Goal: Transaction & Acquisition: Book appointment/travel/reservation

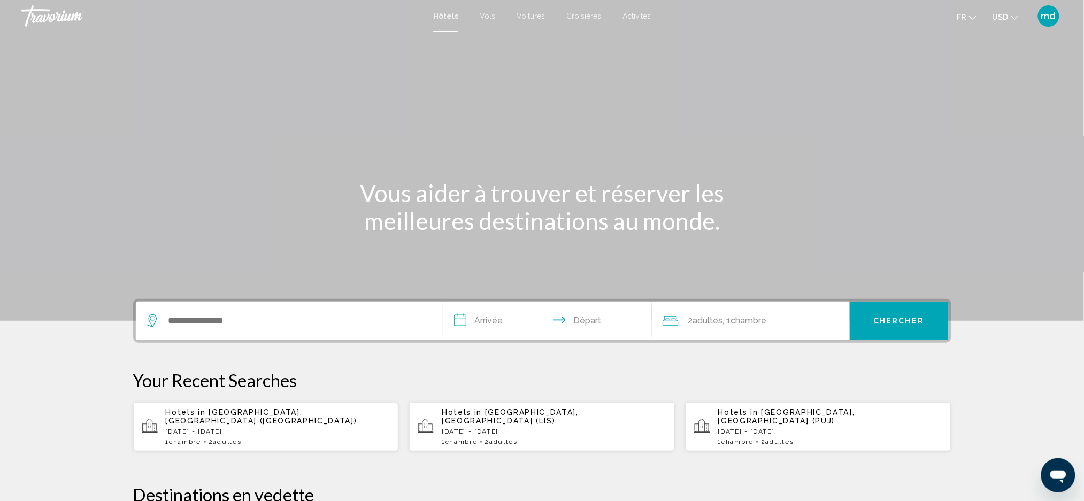
click at [1006, 17] on span "USD" at bounding box center [1001, 17] width 16 height 9
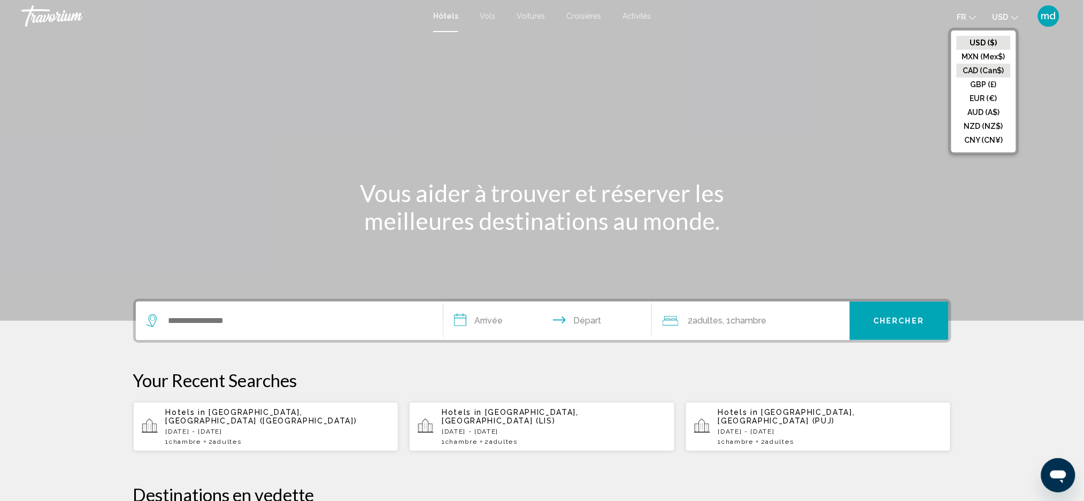
click at [992, 66] on button "CAD (Can$)" at bounding box center [984, 71] width 54 height 14
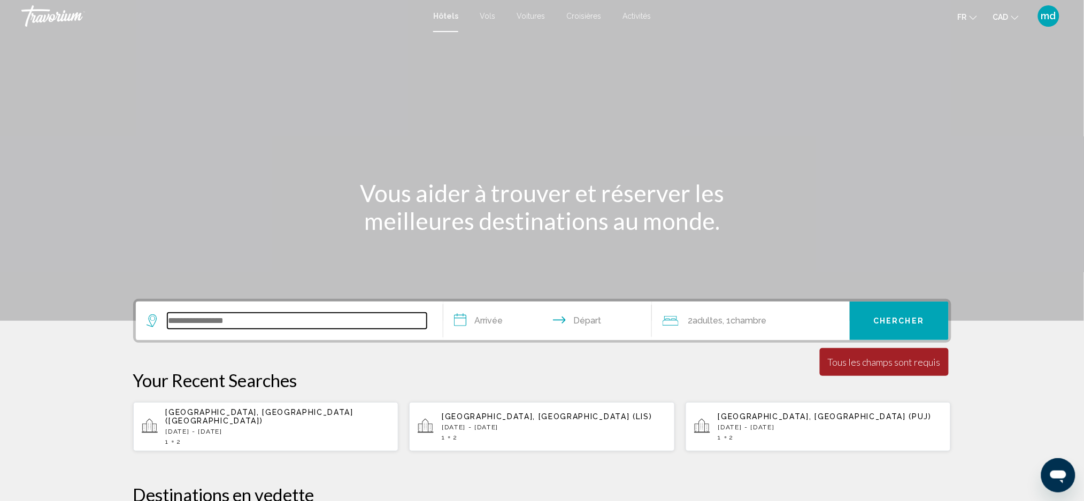
click at [276, 323] on input "Search widget" at bounding box center [296, 321] width 259 height 16
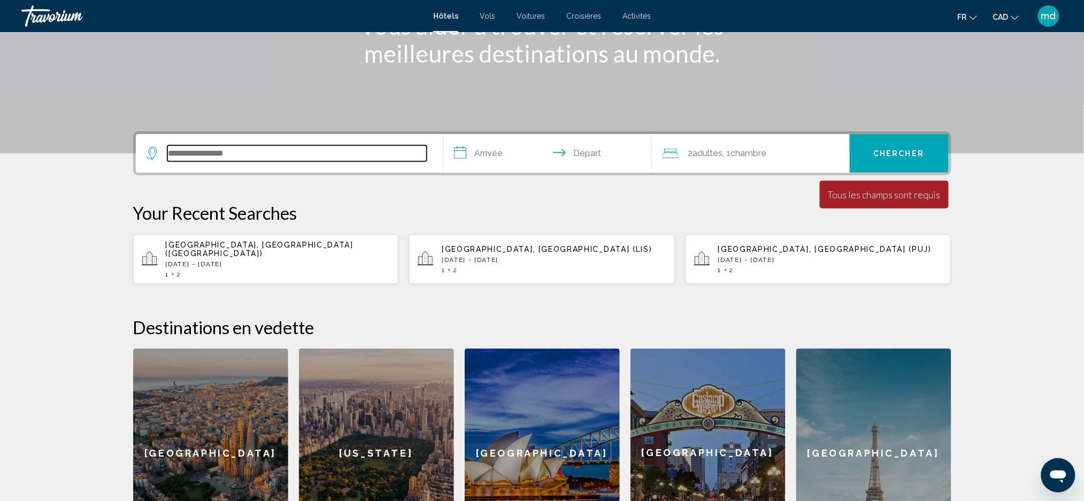
scroll to position [263, 0]
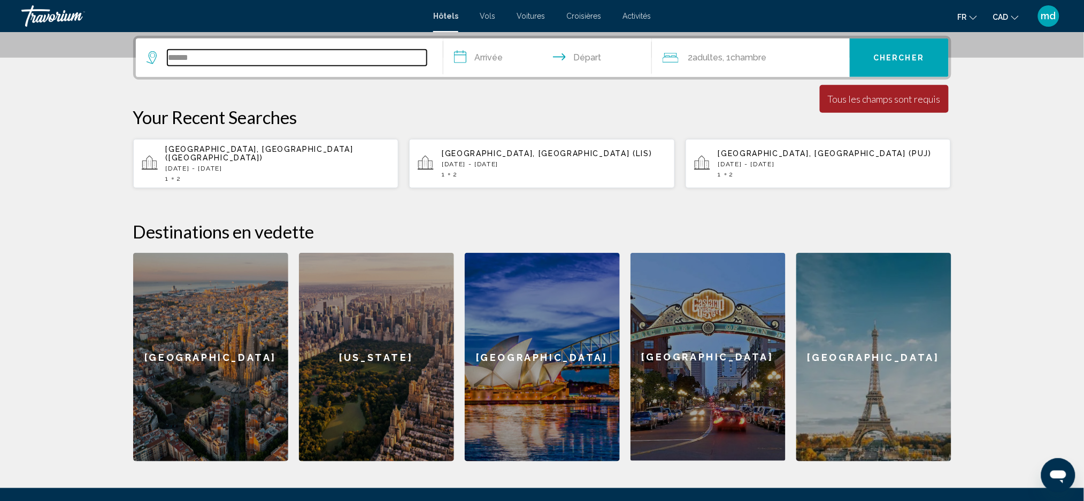
type input "******"
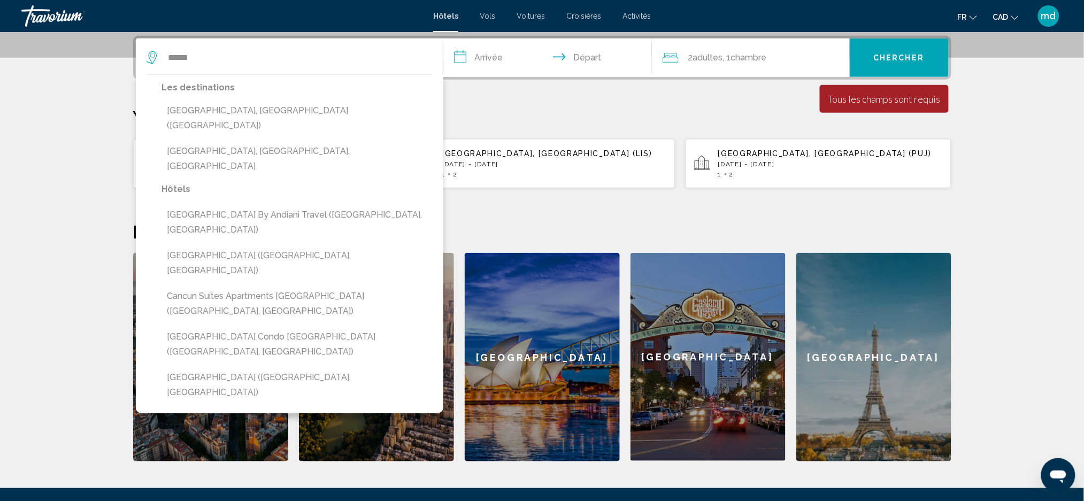
click at [488, 60] on input "**********" at bounding box center [549, 60] width 213 height 42
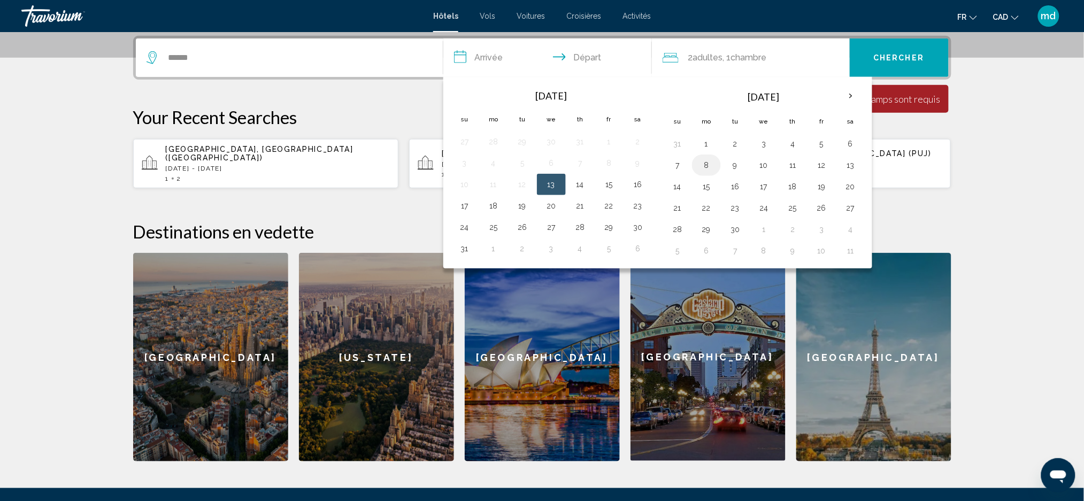
click at [709, 166] on button "8" at bounding box center [706, 165] width 17 height 15
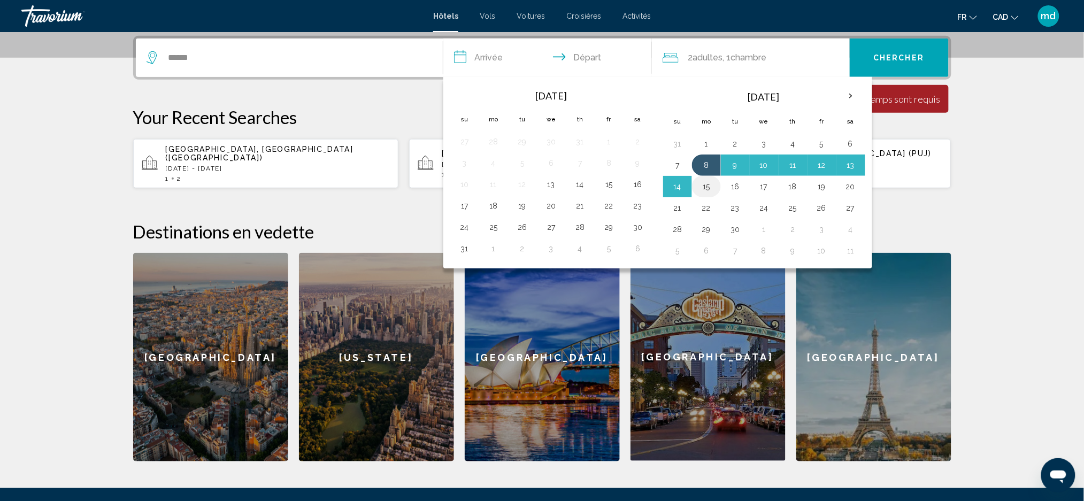
click at [708, 189] on button "15" at bounding box center [706, 186] width 17 height 15
type input "**********"
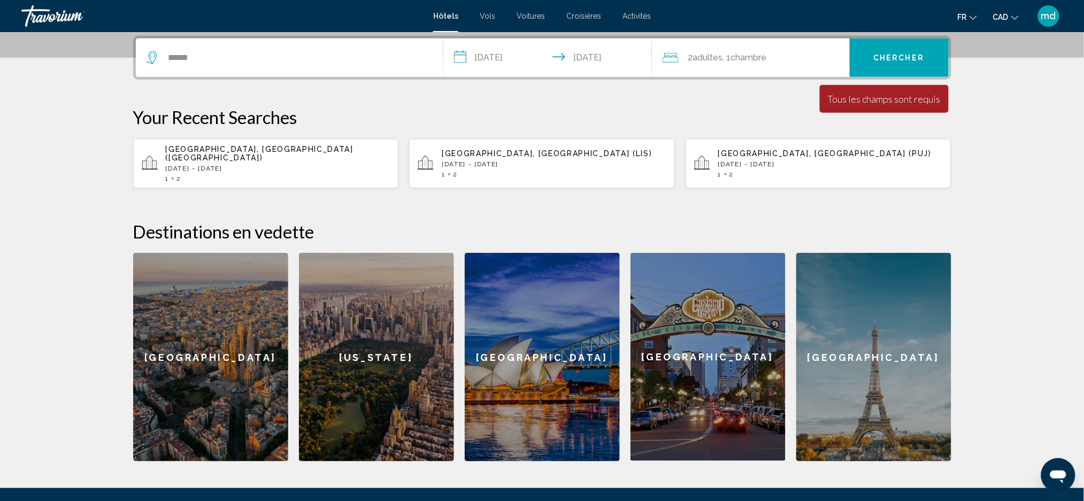
click at [893, 60] on span "Chercher" at bounding box center [899, 58] width 51 height 9
click at [888, 59] on span "Chercher" at bounding box center [899, 58] width 51 height 9
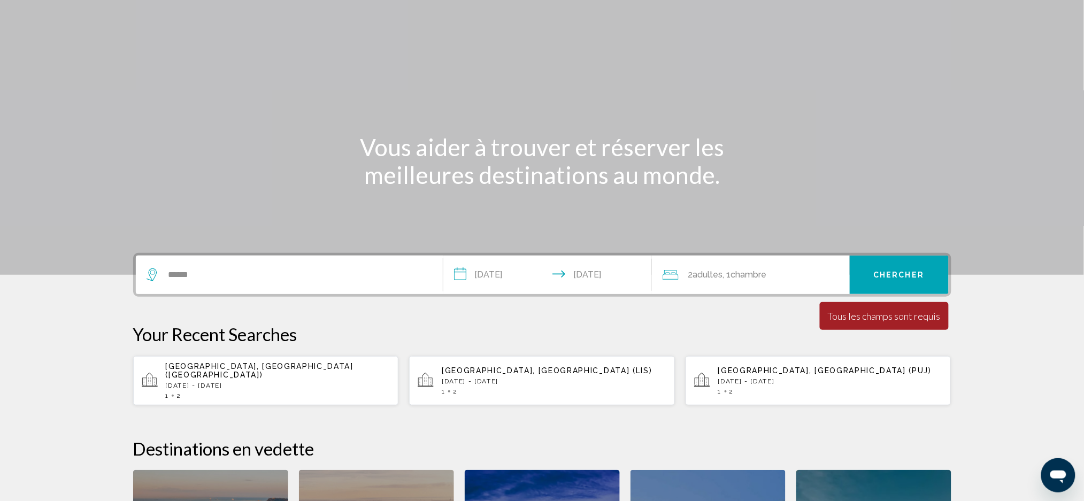
scroll to position [16, 0]
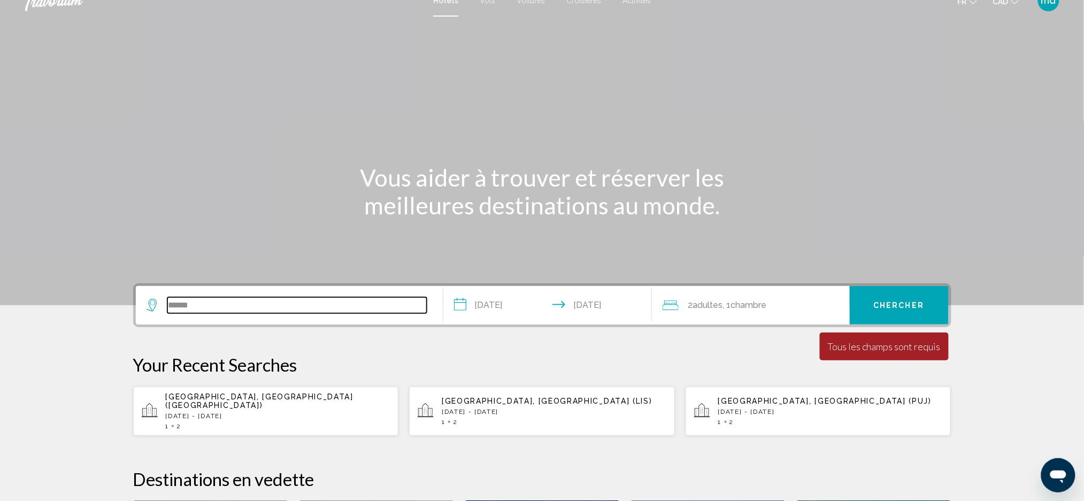
click at [324, 307] on input "******" at bounding box center [296, 305] width 259 height 16
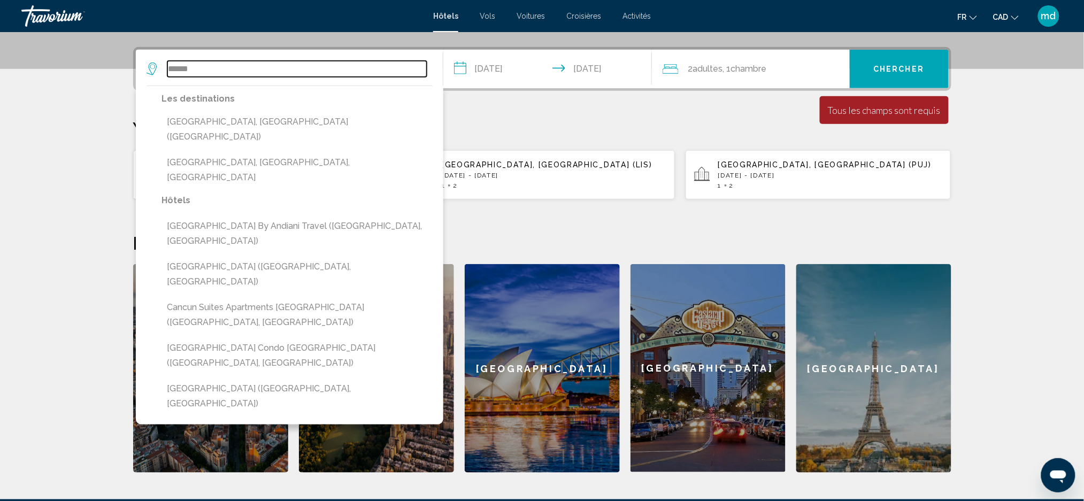
scroll to position [263, 0]
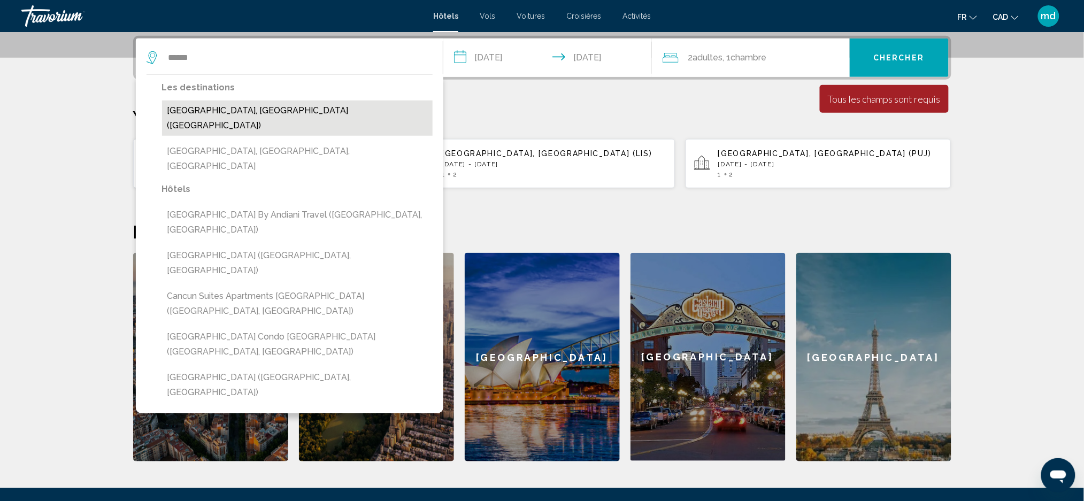
click at [266, 109] on button "[GEOGRAPHIC_DATA], [GEOGRAPHIC_DATA] ([GEOGRAPHIC_DATA])" at bounding box center [297, 118] width 271 height 35
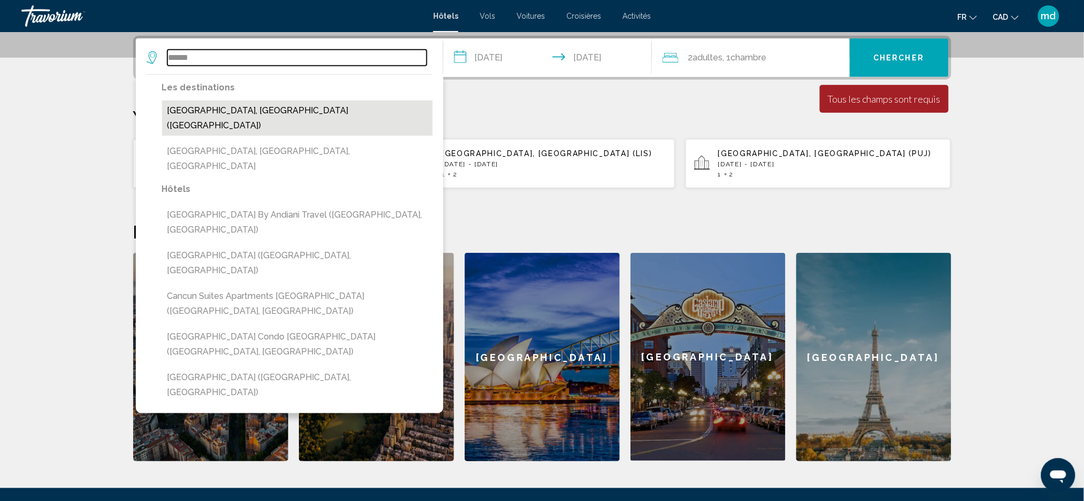
type input "**********"
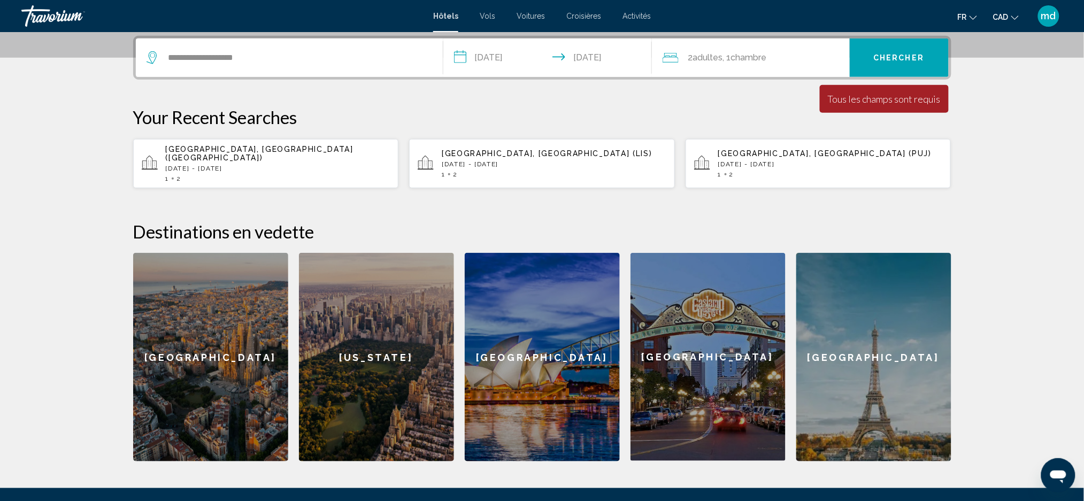
click at [913, 47] on button "Chercher" at bounding box center [899, 58] width 99 height 39
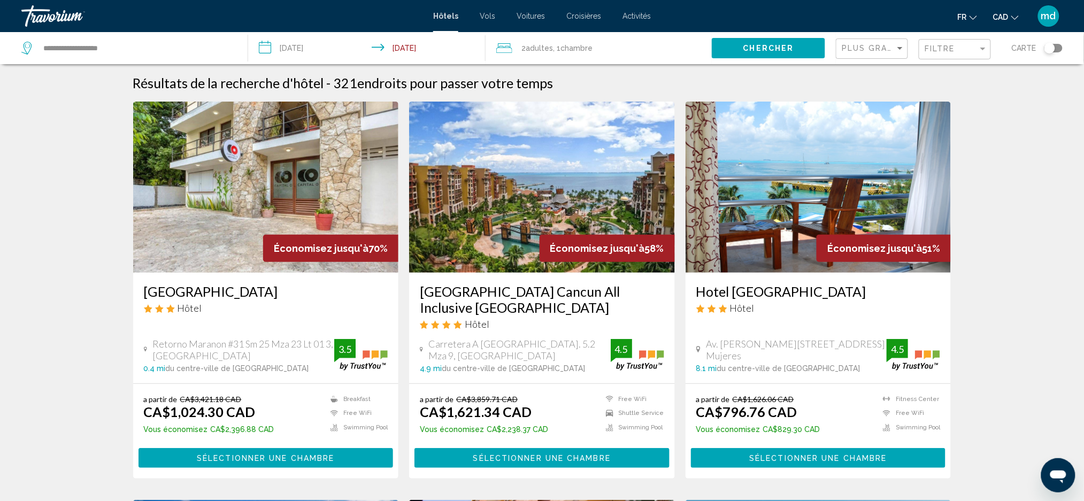
click at [774, 298] on h3 "Hotel [GEOGRAPHIC_DATA]" at bounding box center [818, 291] width 244 height 16
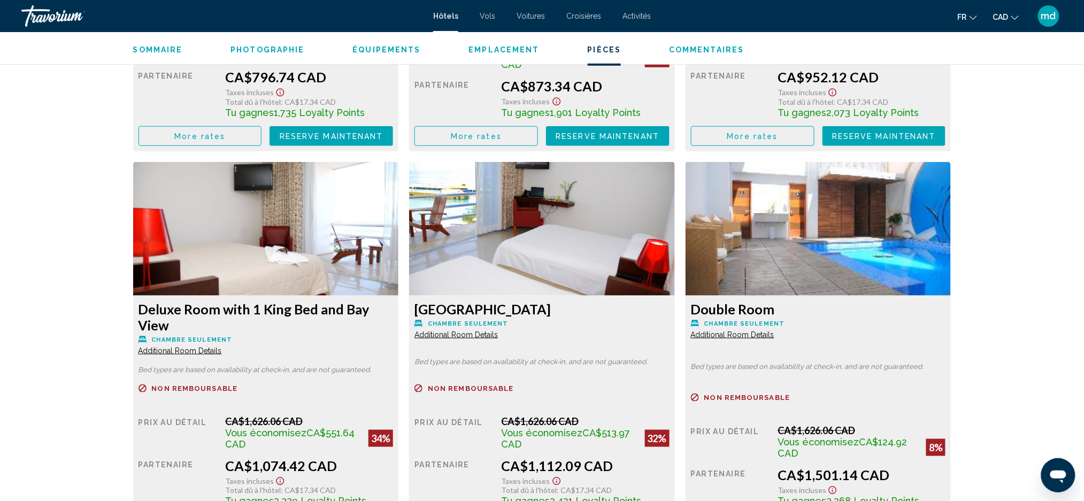
scroll to position [1710, 0]
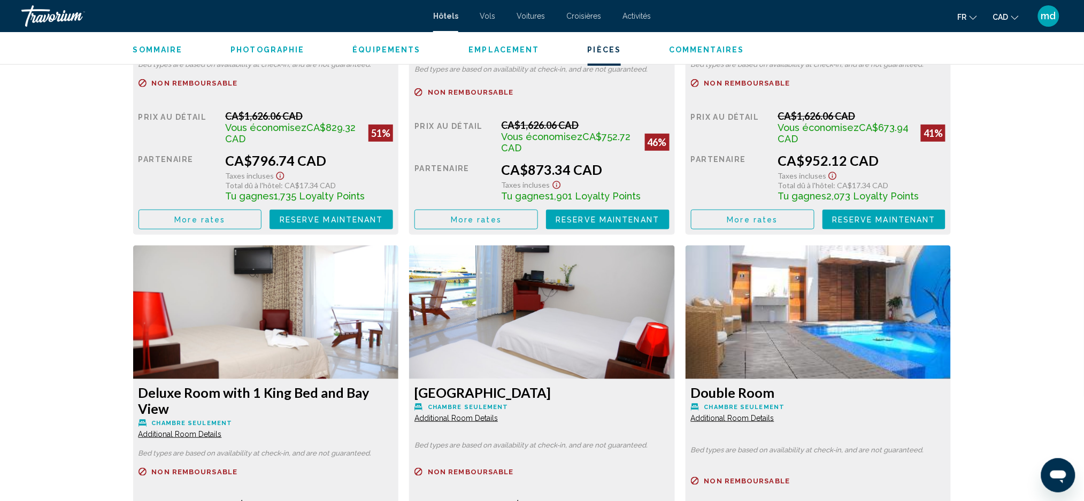
scroll to position [1639, 0]
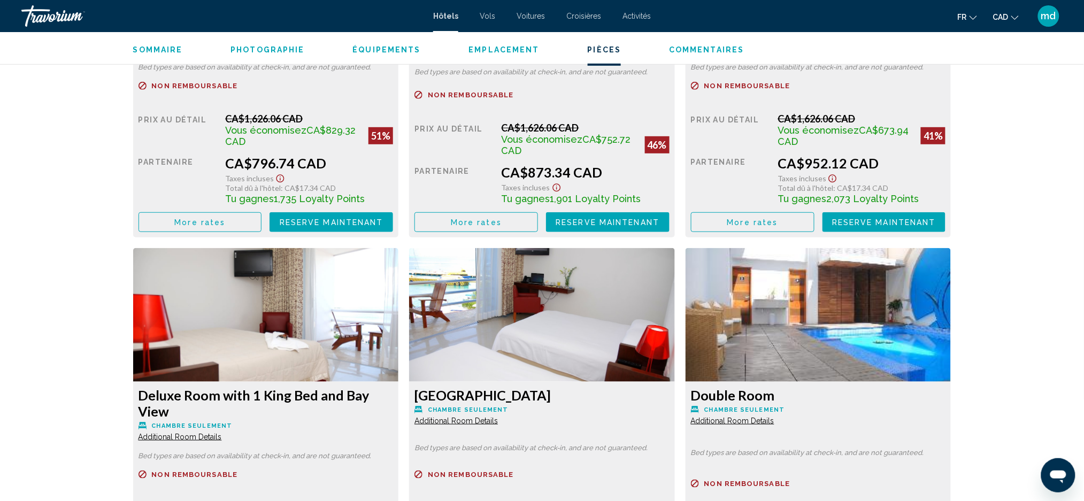
click at [181, 229] on button "More rates" at bounding box center [201, 222] width 124 height 20
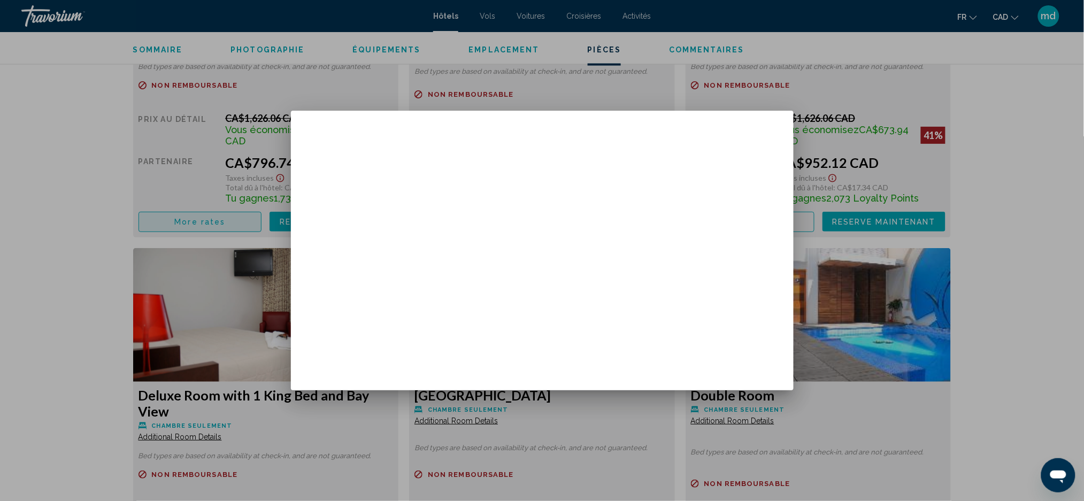
scroll to position [0, 0]
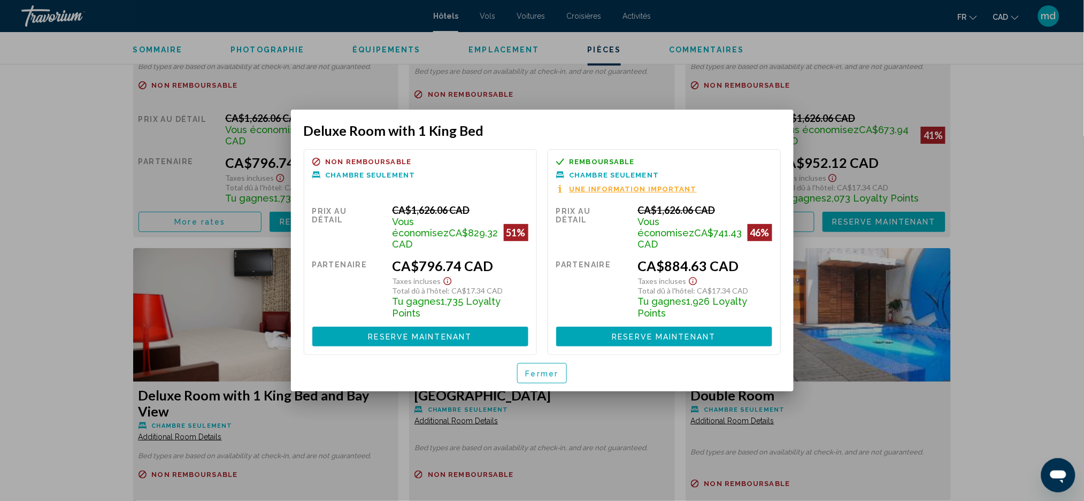
click at [552, 370] on span "Fermer" at bounding box center [542, 374] width 33 height 9
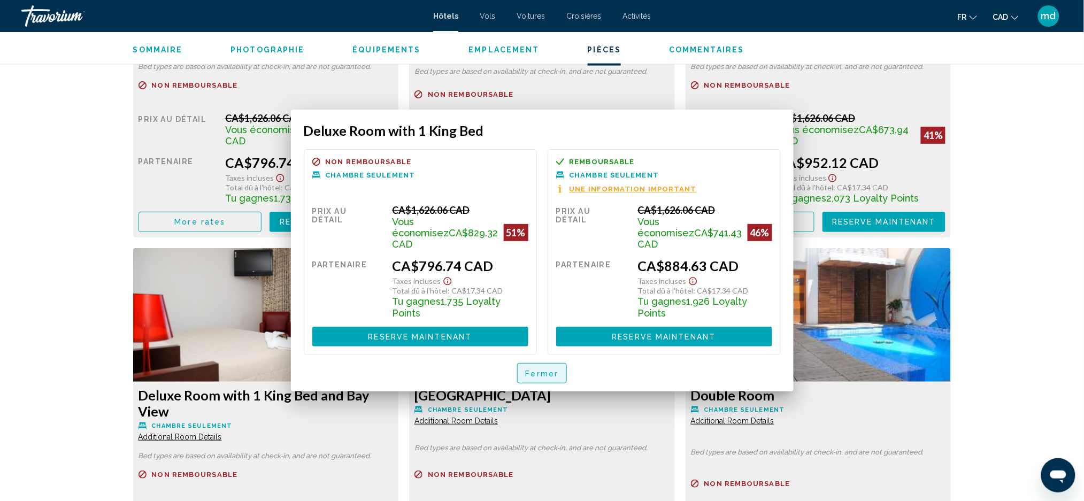
scroll to position [1639, 0]
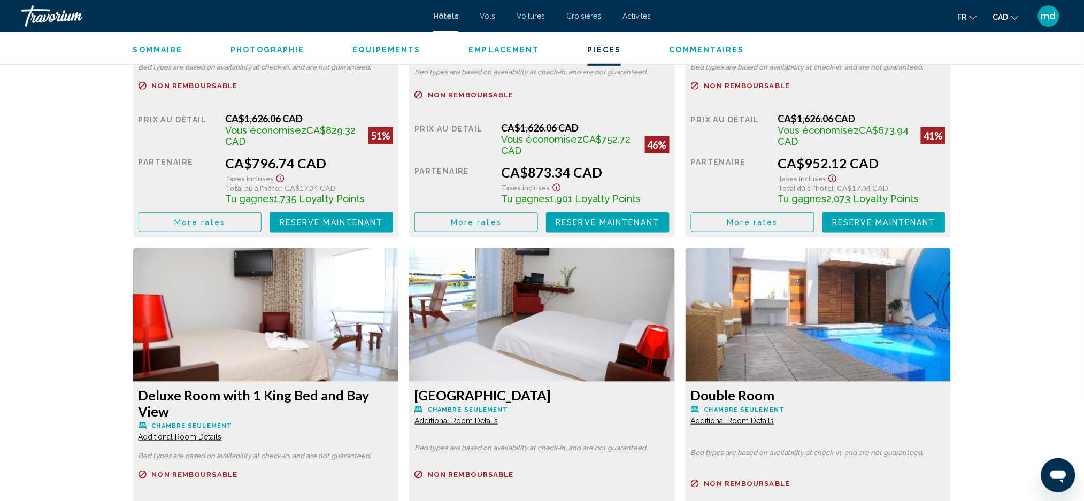
click at [1081, 151] on div "[GEOGRAPHIC_DATA], , [GEOGRAPHIC_DATA] Chi 4.5 Adresse Av. [PERSON_NAME][STREET…" at bounding box center [542, 164] width 1084 height 3542
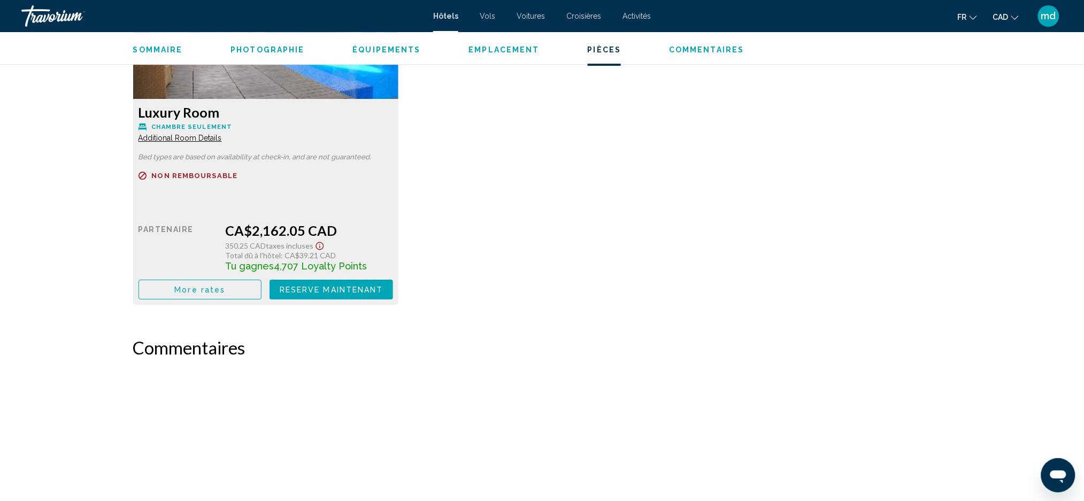
scroll to position [2923, 0]
